Goal: Task Accomplishment & Management: Complete application form

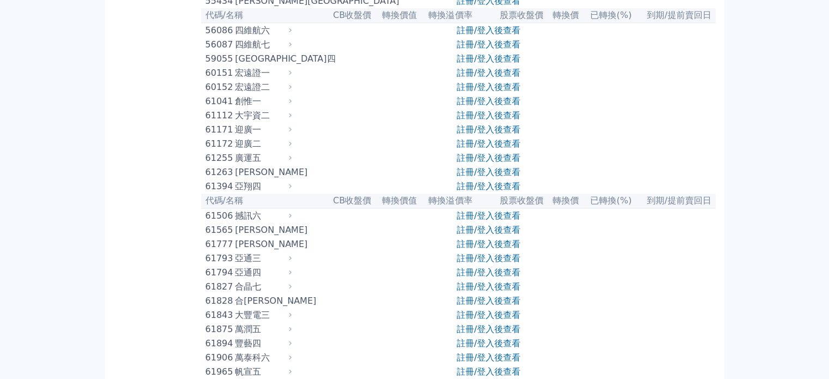
scroll to position [3762, 0]
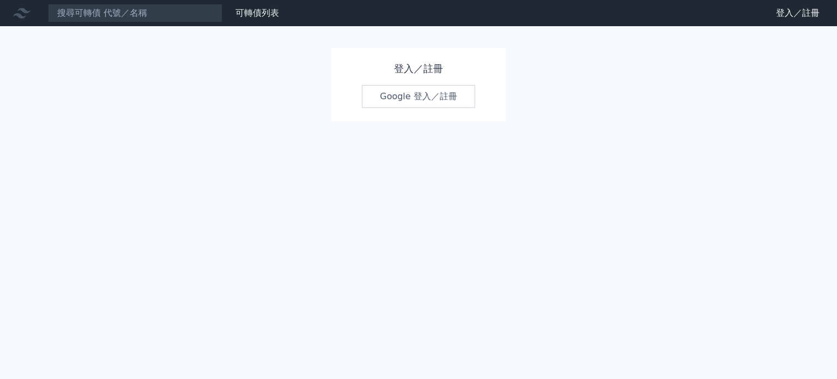
click at [448, 98] on link "Google 登入／註冊" at bounding box center [418, 96] width 113 height 23
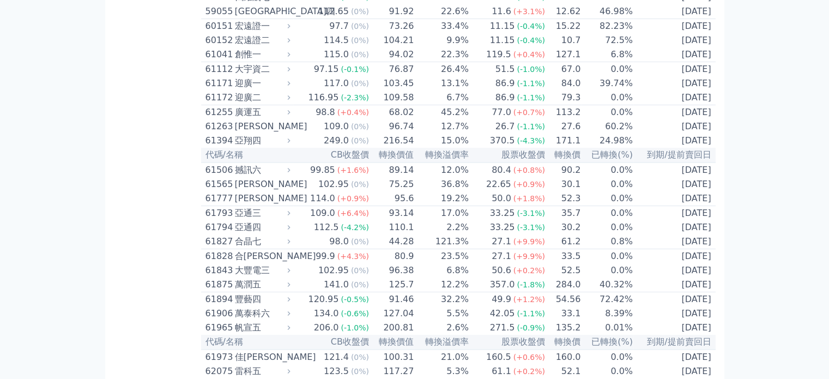
scroll to position [3816, 0]
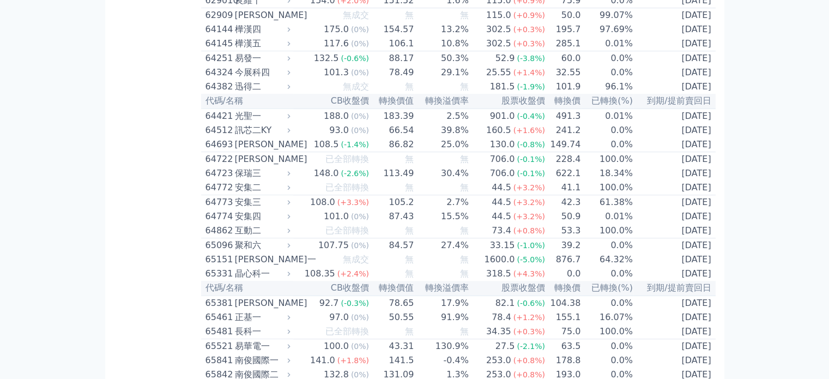
scroll to position [4852, 0]
